Goal: Complete application form

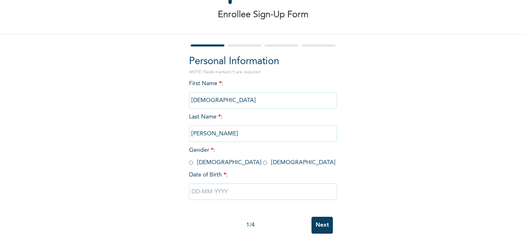
scroll to position [44, 0]
click at [190, 159] on input "radio" at bounding box center [191, 163] width 4 height 8
radio input "true"
click at [216, 183] on input "text" at bounding box center [263, 191] width 148 height 16
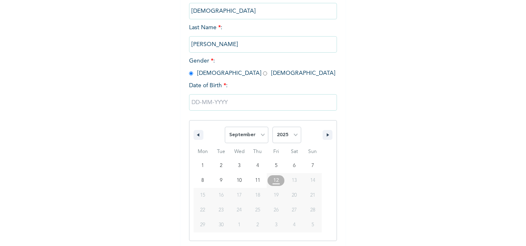
scroll to position [128, 0]
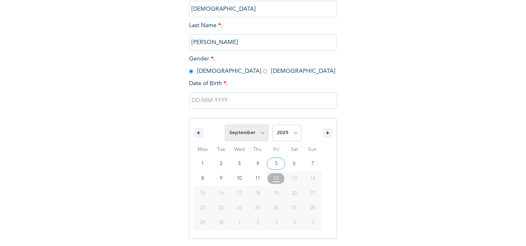
click at [263, 139] on select "January February March April May June July August September October November De…" at bounding box center [247, 133] width 44 height 16
click at [225, 125] on select "January February March April May June July August September October November De…" at bounding box center [247, 133] width 44 height 16
select select "8"
click at [277, 132] on select "2025 2024 2023 2022 2021 2020 2019 2018 2017 2016 2015 2014 2013 2012 2011 2010…" at bounding box center [287, 133] width 29 height 16
select select "1996"
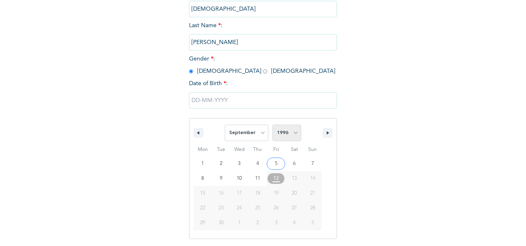
click at [273, 125] on select "2025 2024 2023 2022 2021 2020 2019 2018 2017 2016 2015 2014 2013 2012 2011 2010…" at bounding box center [287, 133] width 29 height 16
click at [247, 137] on select "January February March April May June July August September October November De…" at bounding box center [247, 133] width 44 height 16
select select "9"
click at [225, 125] on select "January February March April May June July August September October November De…" at bounding box center [247, 133] width 44 height 16
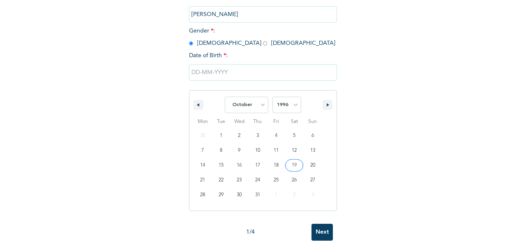
scroll to position [156, 0]
type input "[DATE]"
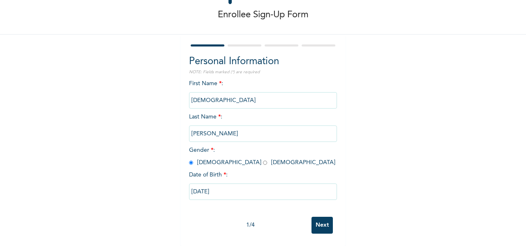
scroll to position [44, 0]
click at [314, 217] on input "Next" at bounding box center [322, 225] width 21 height 17
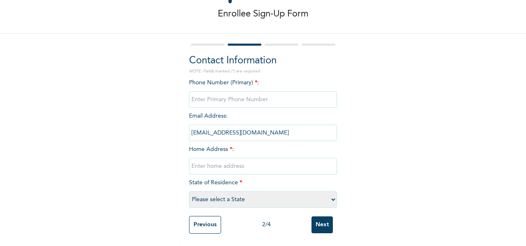
scroll to position [0, 0]
